Goal: Transaction & Acquisition: Purchase product/service

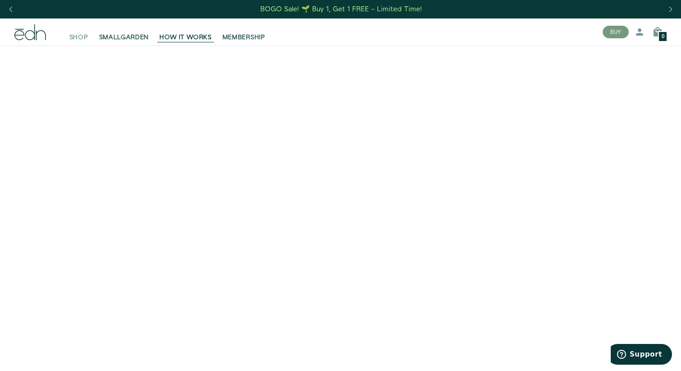
click at [76, 38] on span "SHOP" at bounding box center [78, 37] width 19 height 9
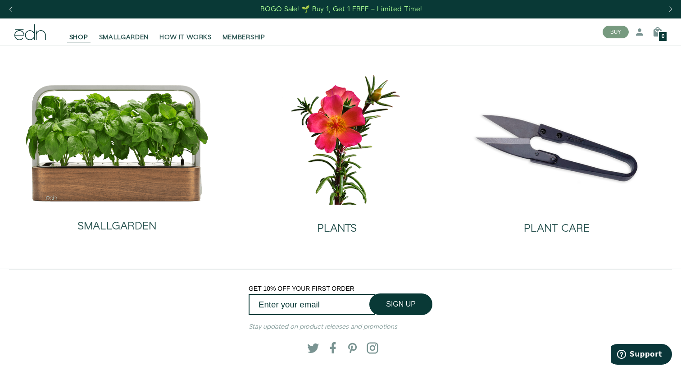
click at [316, 242] on main "SMALLGARDEN PLANTS PLANT CARE" at bounding box center [340, 156] width 681 height 223
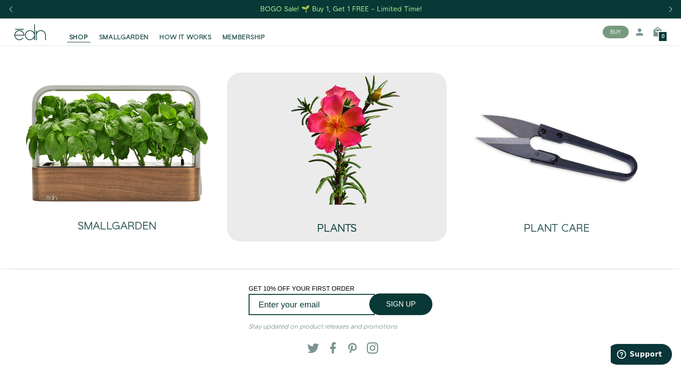
click at [317, 217] on div "PLANTS" at bounding box center [337, 219] width 40 height 30
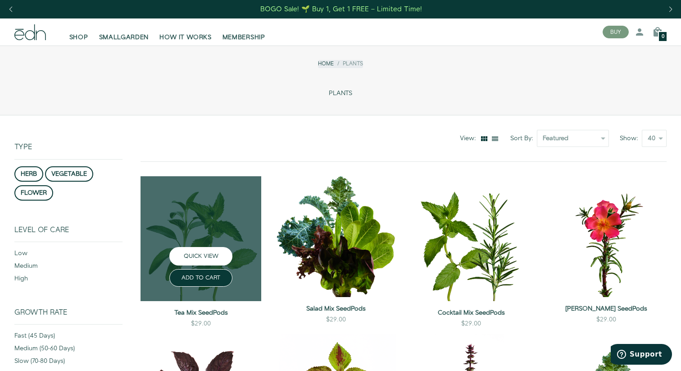
click at [205, 257] on button "QUICK VIEW" at bounding box center [200, 256] width 63 height 18
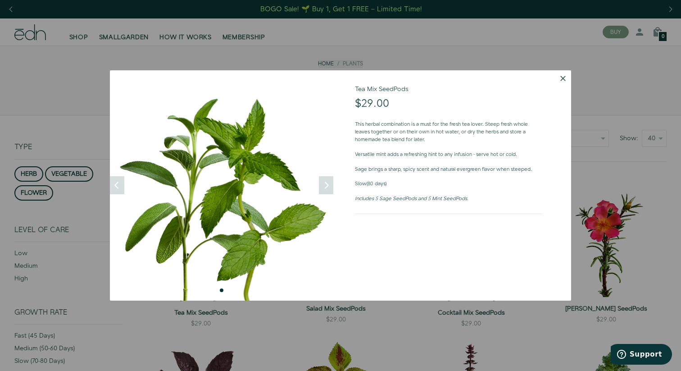
click at [559, 77] on button "Dismiss" at bounding box center [563, 78] width 16 height 16
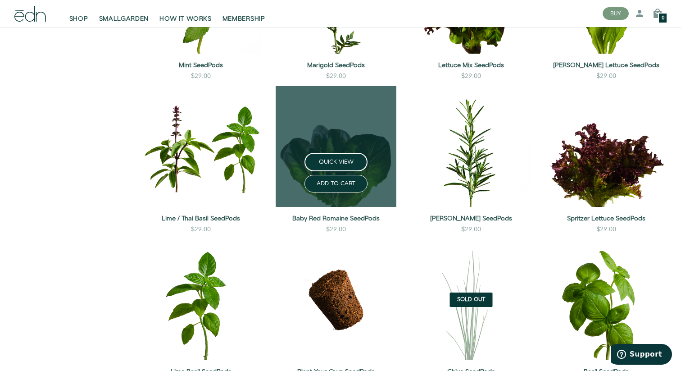
scroll to position [557, 0]
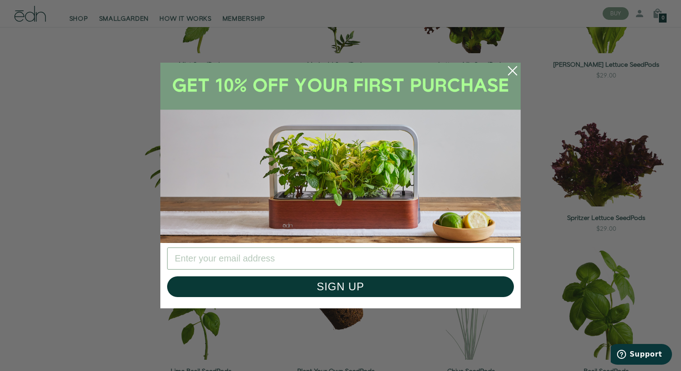
click at [511, 66] on circle "Close dialog" at bounding box center [512, 71] width 20 height 20
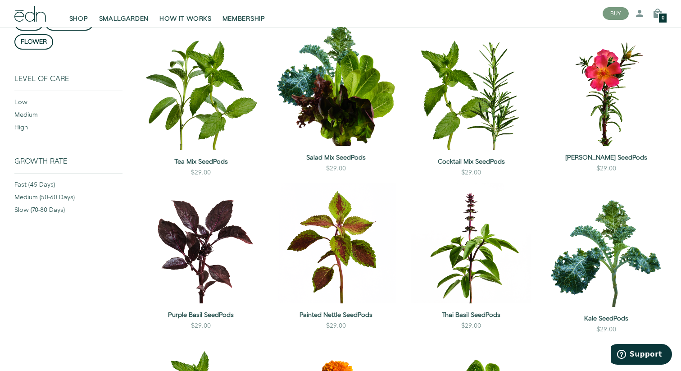
scroll to position [145, 0]
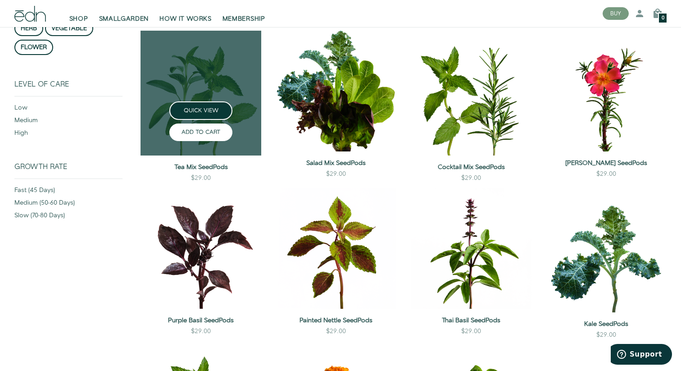
click at [207, 133] on button "ADD TO CART" at bounding box center [200, 132] width 63 height 18
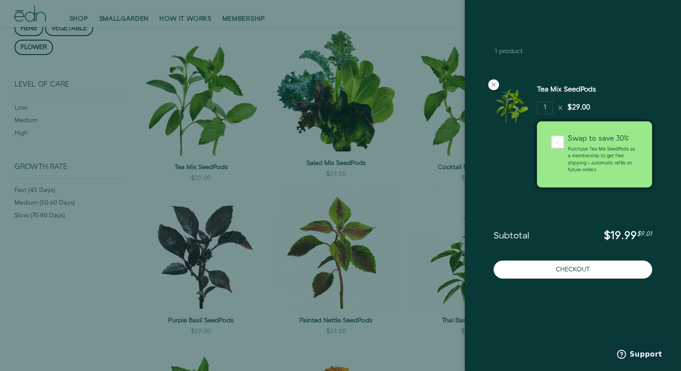
click at [602, 30] on icon at bounding box center [604, 34] width 11 height 11
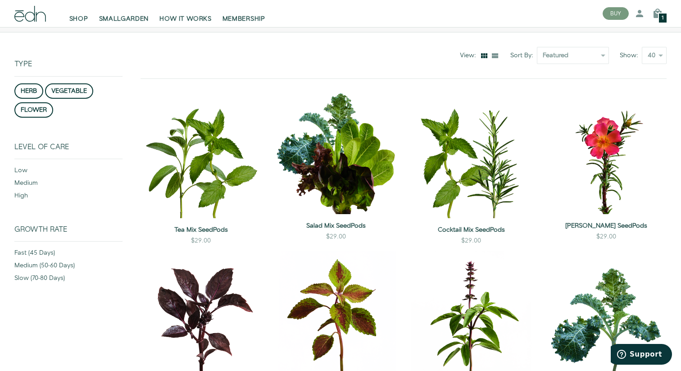
scroll to position [34, 0]
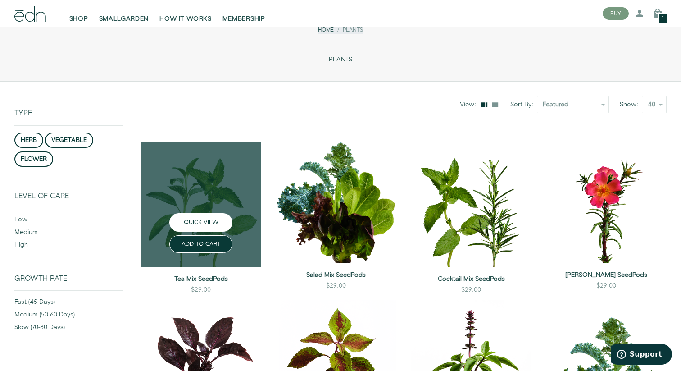
click at [217, 222] on button "QUICK VIEW" at bounding box center [200, 222] width 63 height 18
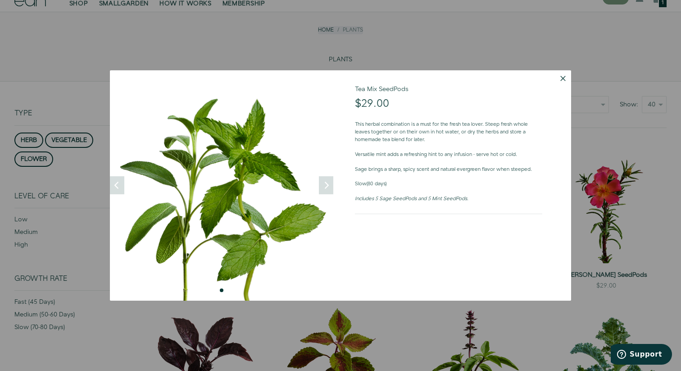
click at [562, 77] on button "Dismiss" at bounding box center [563, 78] width 16 height 16
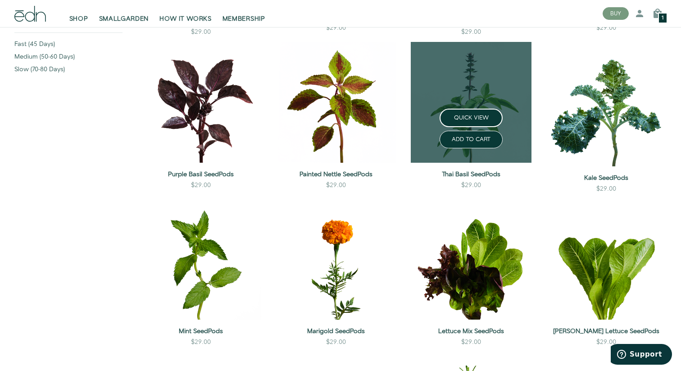
scroll to position [434, 0]
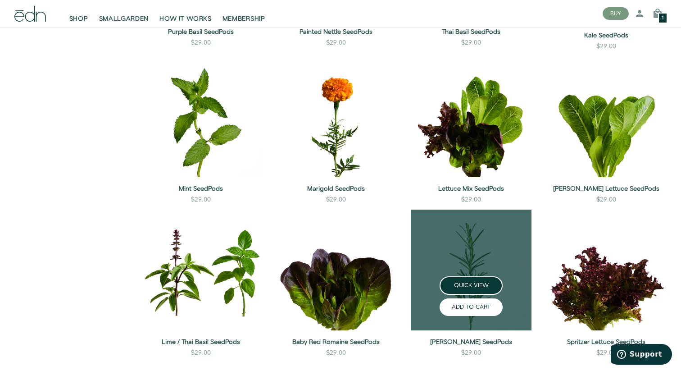
click at [454, 308] on button "ADD TO CART" at bounding box center [470, 307] width 63 height 18
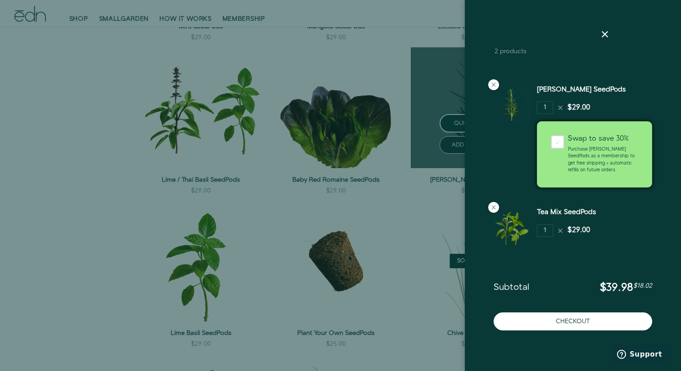
scroll to position [645, 0]
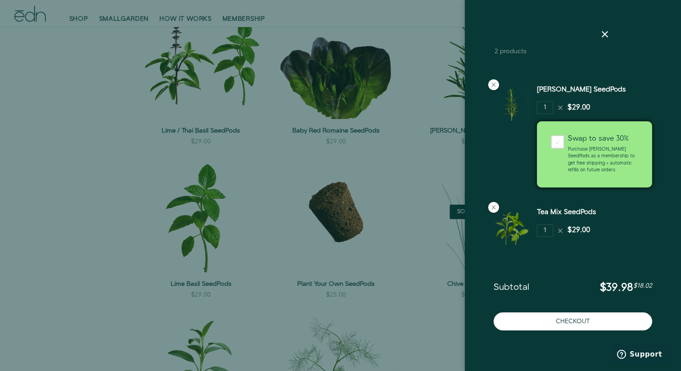
click at [80, 292] on div at bounding box center [340, 185] width 681 height 371
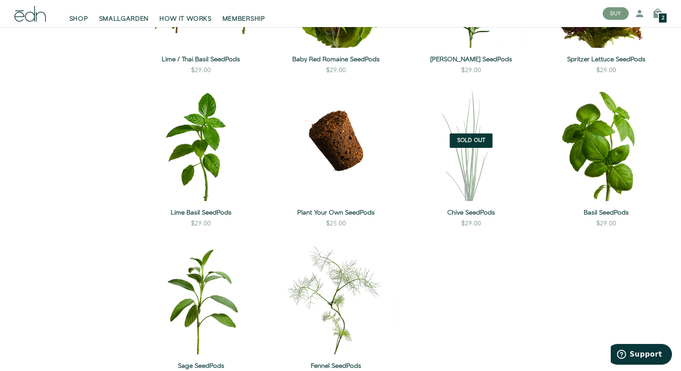
scroll to position [715, 0]
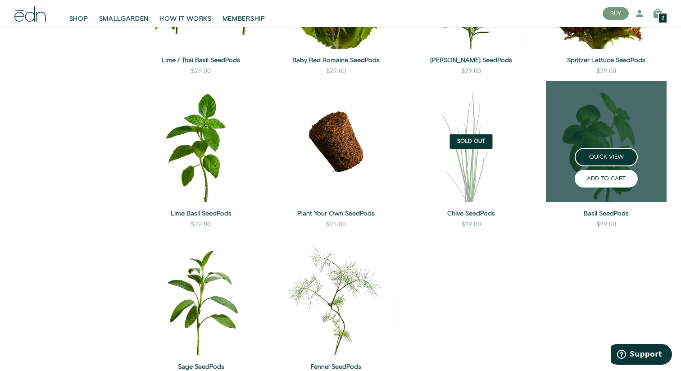
click at [588, 176] on button "ADD TO CART" at bounding box center [606, 179] width 63 height 18
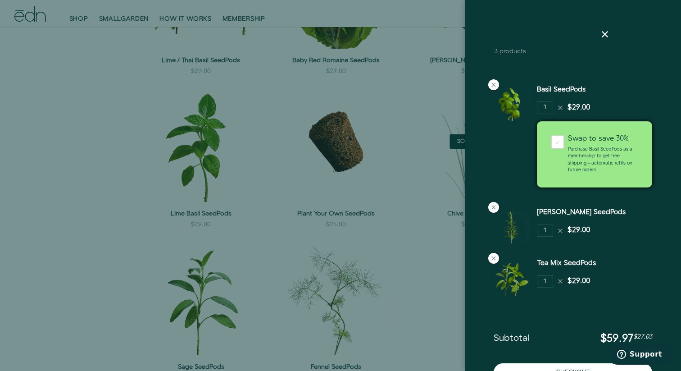
click at [411, 262] on div at bounding box center [340, 185] width 681 height 371
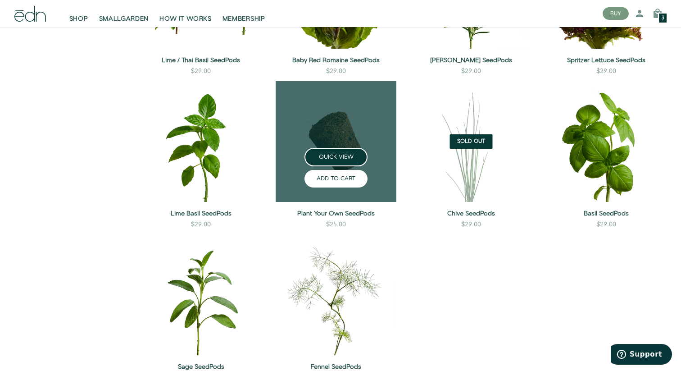
click at [335, 176] on button "ADD TO CART" at bounding box center [335, 179] width 63 height 18
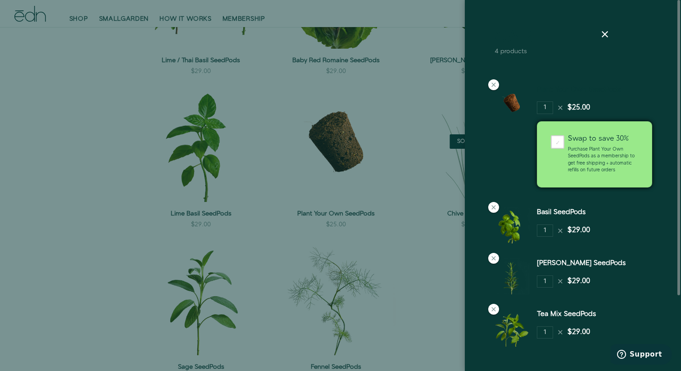
click at [569, 90] on link "Plant Your Own SeedPods" at bounding box center [579, 89] width 84 height 9
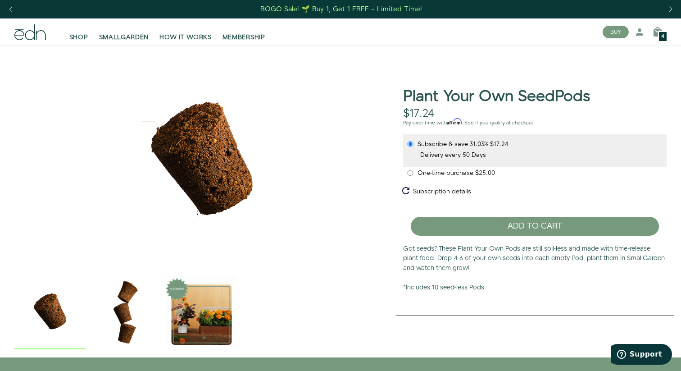
click at [429, 173] on span "One-time purchase" at bounding box center [446, 172] width 58 height 9
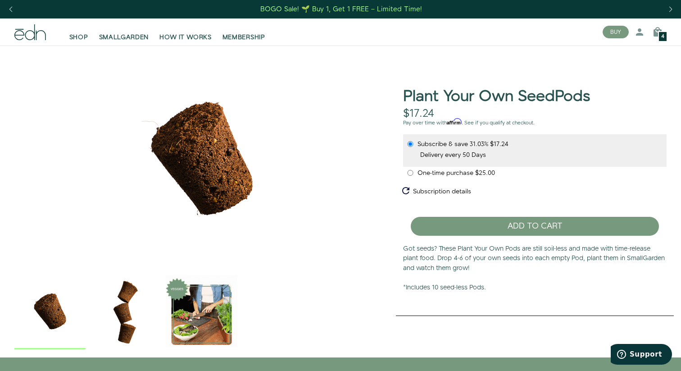
click at [414, 173] on input "One-time purchase $25.00" at bounding box center [410, 173] width 7 height 6
radio input "true"
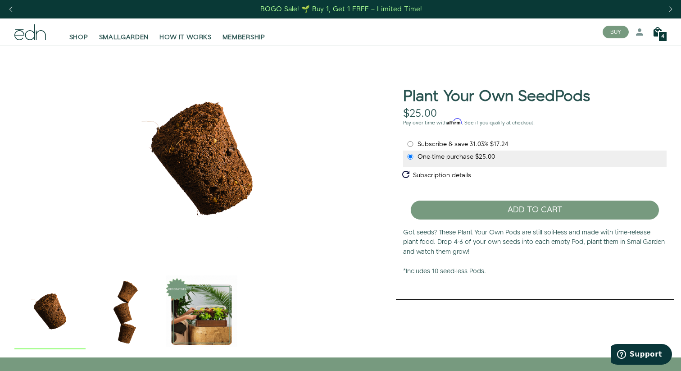
click at [657, 32] on icon at bounding box center [657, 32] width 11 height 11
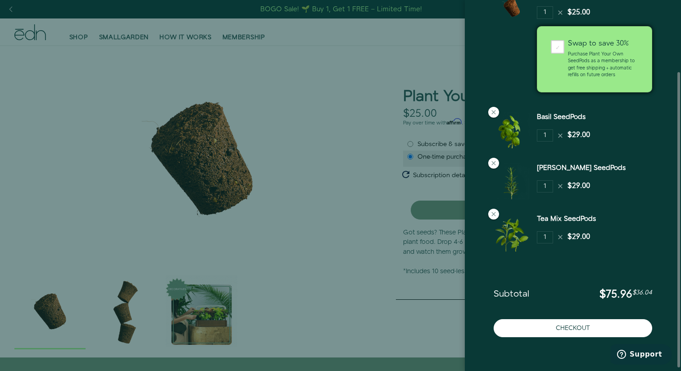
scroll to position [89, 0]
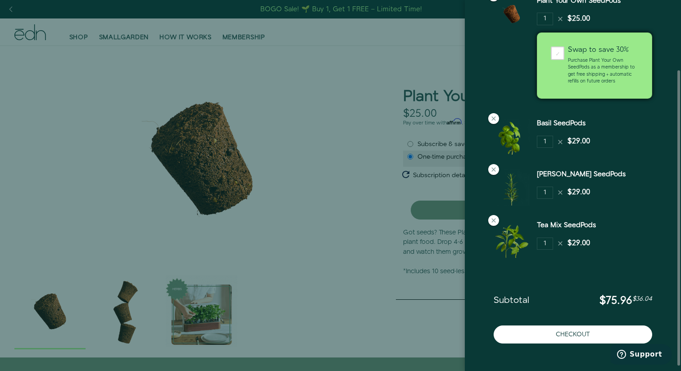
click at [494, 112] on div "Basil SeedPods 1 $29.00" at bounding box center [572, 136] width 173 height 51
click at [493, 119] on icon at bounding box center [493, 118] width 7 height 7
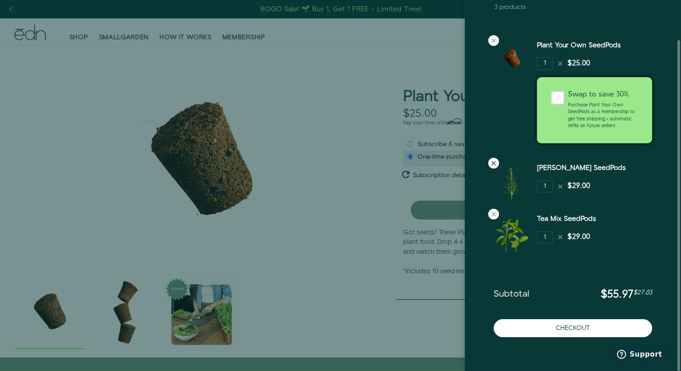
click at [494, 161] on icon at bounding box center [493, 162] width 7 height 7
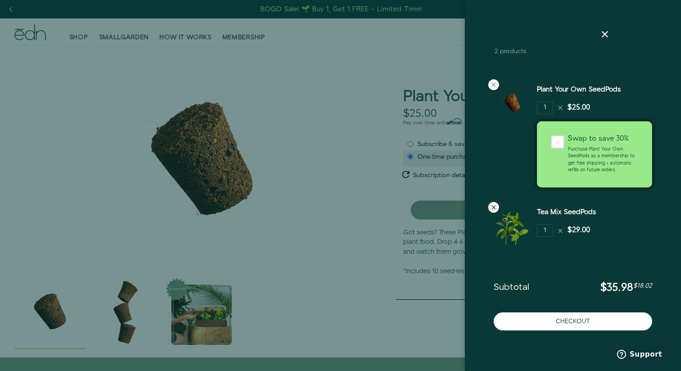
click at [495, 208] on icon at bounding box center [493, 207] width 7 height 7
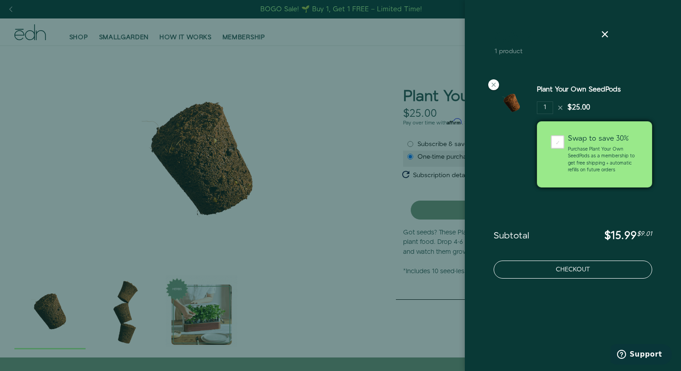
click at [556, 271] on button "Checkout" at bounding box center [572, 269] width 158 height 18
